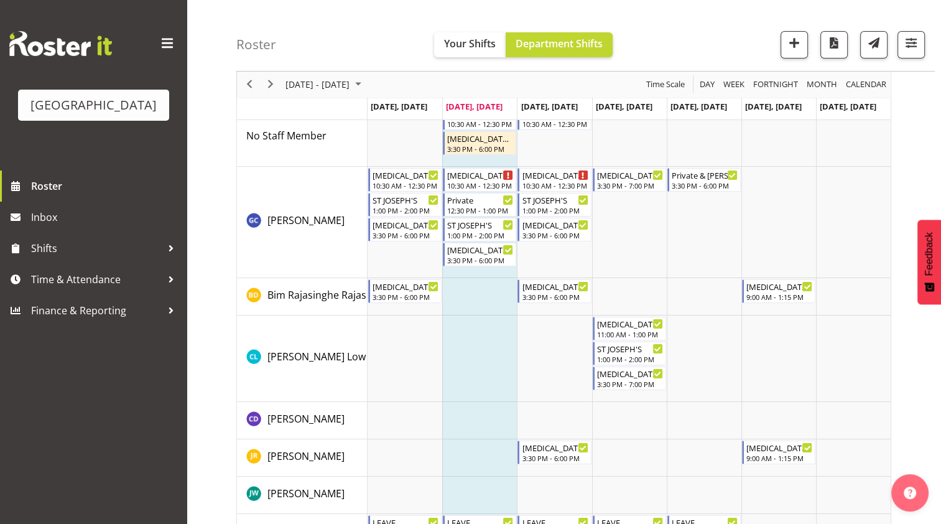
scroll to position [72, 0]
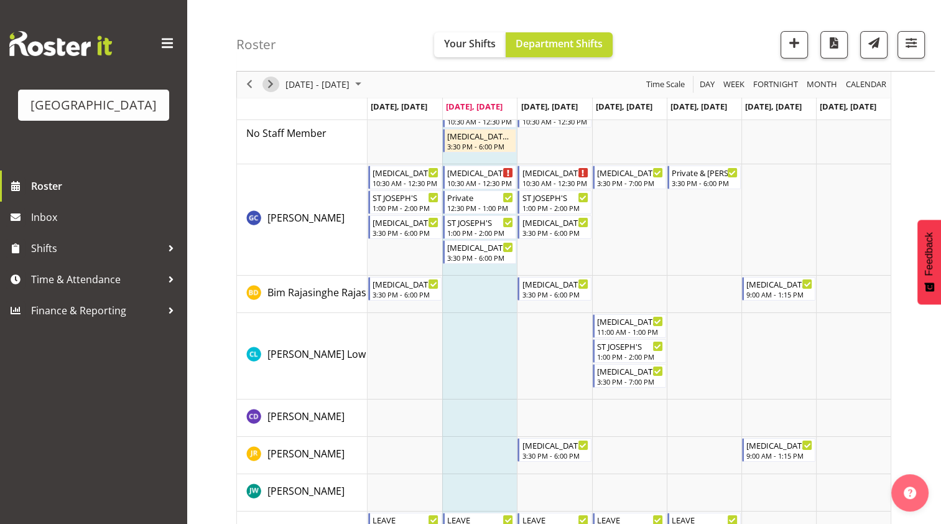
click at [267, 83] on span "Next" at bounding box center [270, 85] width 15 height 16
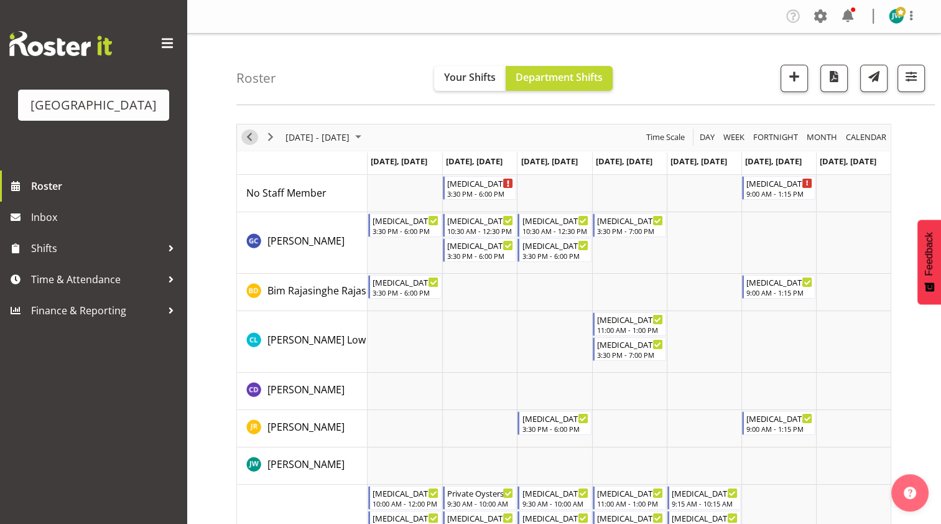
click at [249, 132] on span "Previous" at bounding box center [249, 137] width 15 height 16
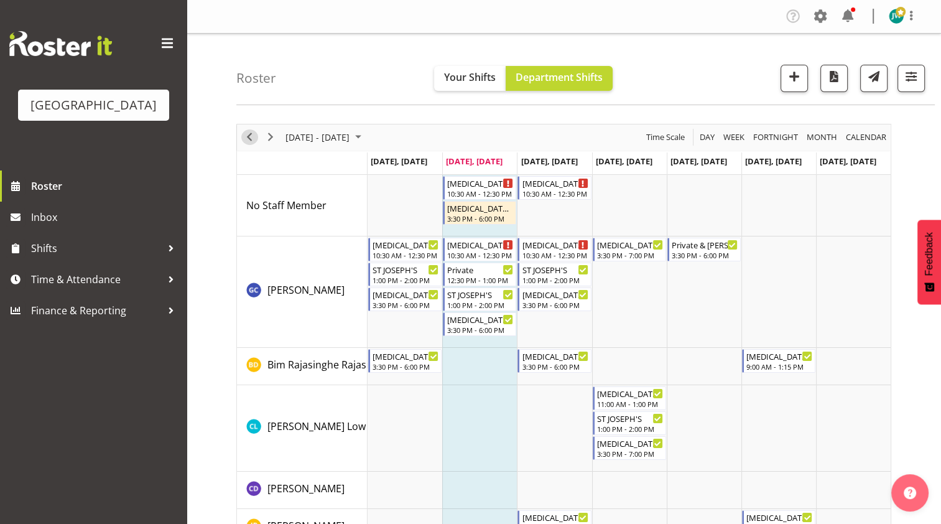
click at [248, 135] on span "Previous" at bounding box center [249, 137] width 15 height 16
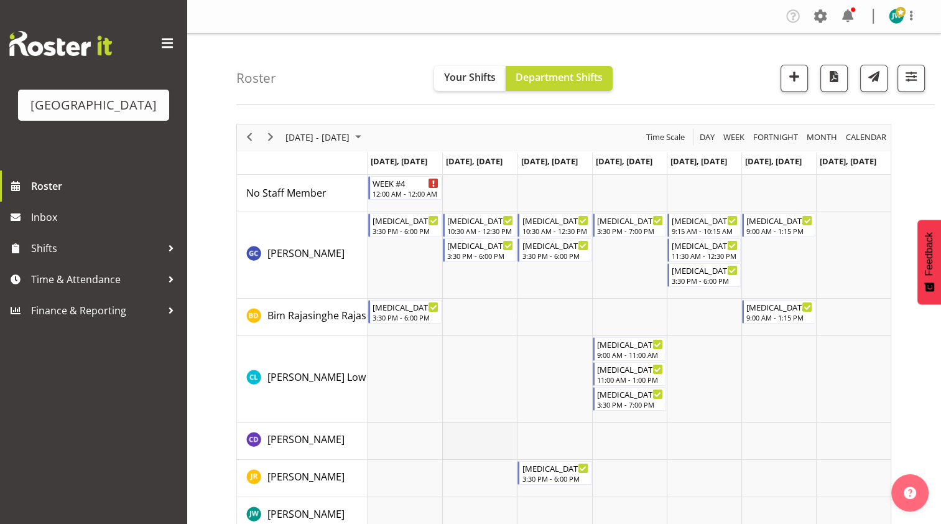
drag, startPoint x: 734, startPoint y: 326, endPoint x: 477, endPoint y: 428, distance: 276.1
click at [274, 134] on span "Next" at bounding box center [270, 137] width 15 height 16
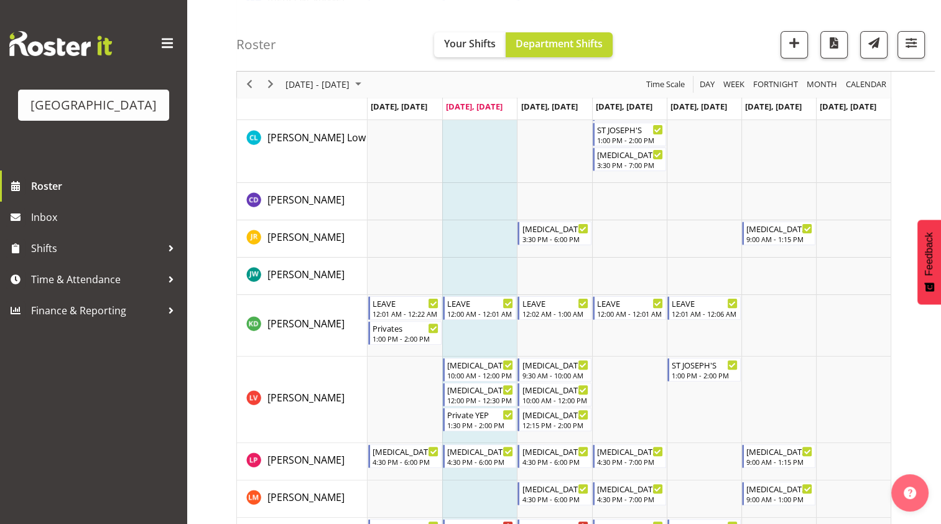
scroll to position [291, 0]
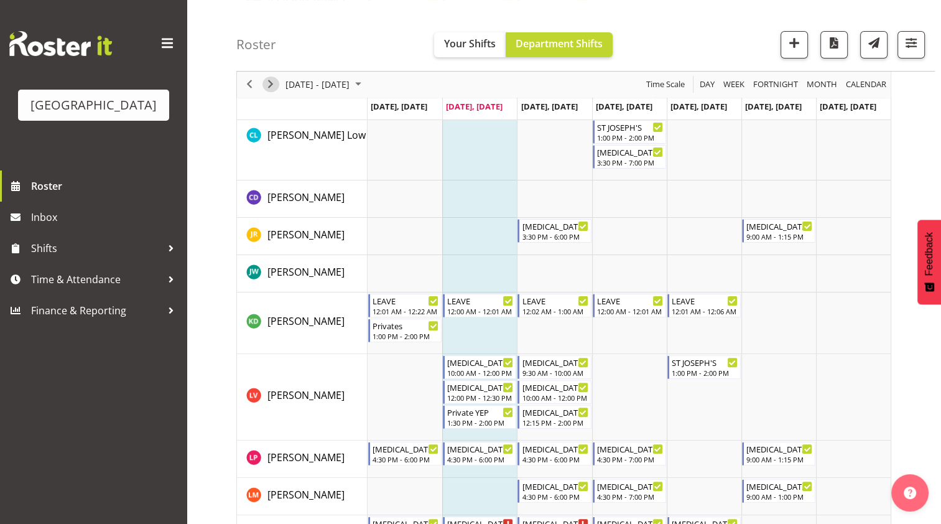
click at [270, 83] on span "Next" at bounding box center [270, 85] width 15 height 16
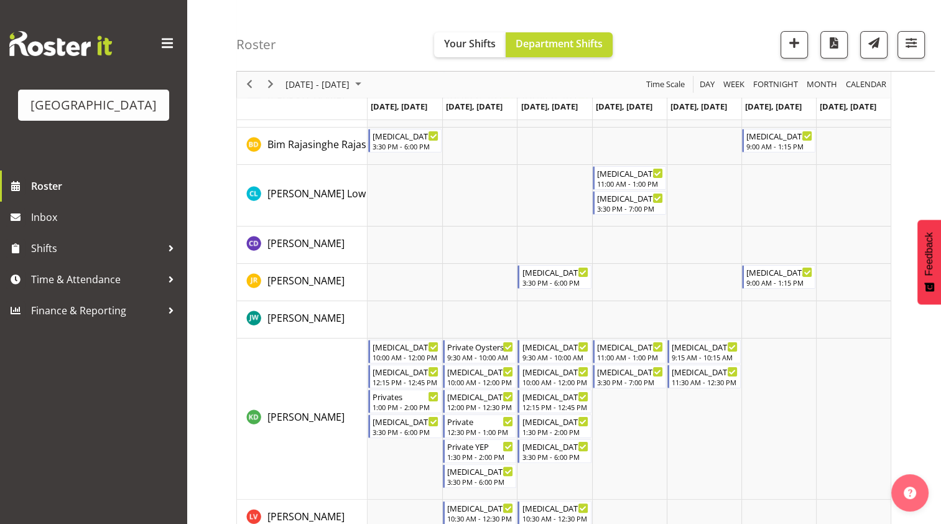
scroll to position [147, 0]
